Goal: Transaction & Acquisition: Purchase product/service

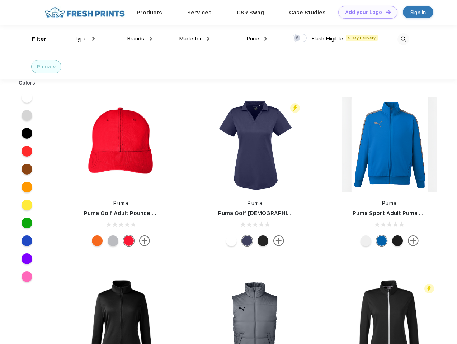
scroll to position [0, 0]
click at [365, 12] on link "Add your Logo Design Tool" at bounding box center [367, 12] width 59 height 13
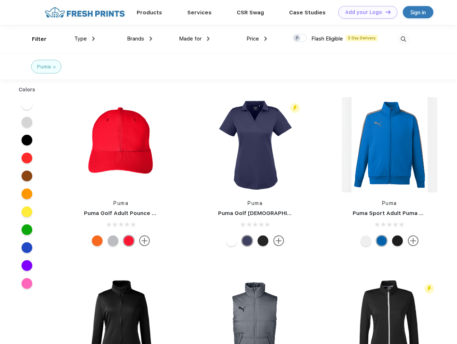
click at [0, 0] on div "Design Tool" at bounding box center [0, 0] width 0 height 0
click at [385, 12] on link "Add your Logo Design Tool" at bounding box center [367, 12] width 59 height 13
click at [34, 39] on div "Filter" at bounding box center [39, 39] width 15 height 8
click at [85, 39] on span "Type" at bounding box center [80, 38] width 13 height 6
click at [139, 39] on span "Brands" at bounding box center [135, 38] width 17 height 6
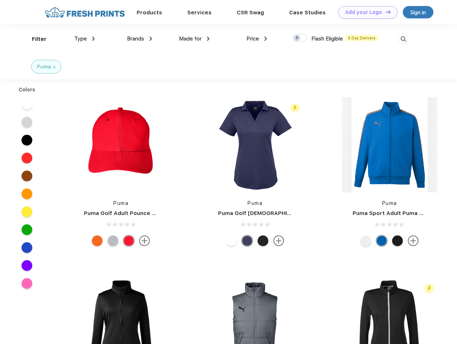
click at [194, 39] on span "Made for" at bounding box center [190, 38] width 23 height 6
click at [257, 39] on span "Price" at bounding box center [252, 38] width 13 height 6
click at [300, 38] on div at bounding box center [300, 38] width 14 height 8
click at [297, 38] on input "checkbox" at bounding box center [295, 36] width 5 height 5
click at [403, 39] on img at bounding box center [403, 39] width 12 height 12
